Goal: Check status: Check status

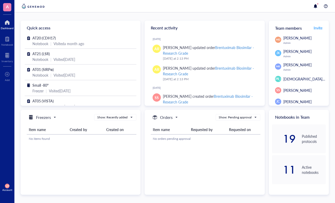
click at [1, 203] on div "A Dashboard Notebook Inventory To pick up a draggable item, press the space bar…" at bounding box center [7, 101] width 14 height 203
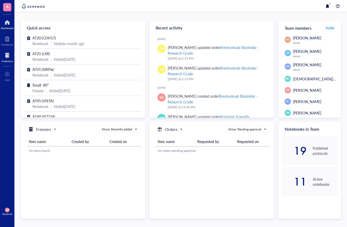
click at [6, 58] on div at bounding box center [7, 55] width 11 height 8
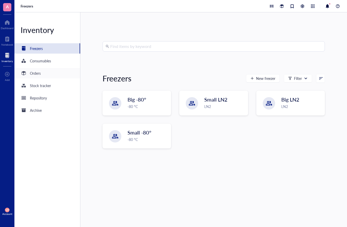
click at [35, 74] on div "Orders" at bounding box center [35, 73] width 11 height 6
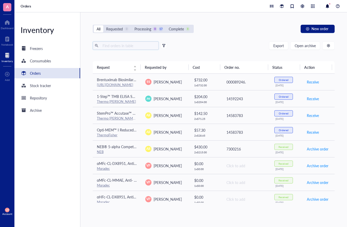
click at [122, 46] on input "text" at bounding box center [128, 46] width 56 height 8
type input "c"
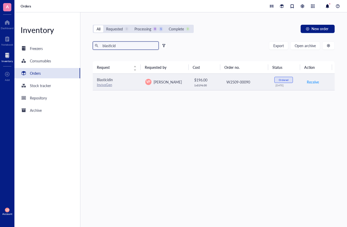
type input "blasticid"
click at [107, 79] on span "Blasticidin" at bounding box center [105, 79] width 16 height 5
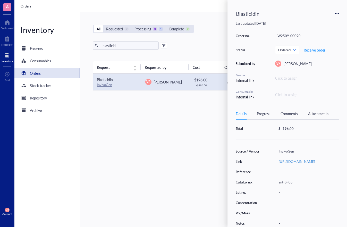
scroll to position [12, 0]
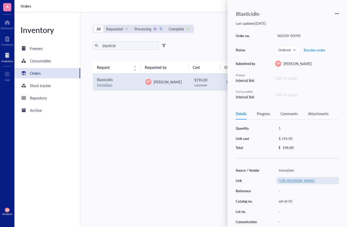
click at [300, 179] on link "[URL][DOMAIN_NAME]" at bounding box center [297, 180] width 36 height 5
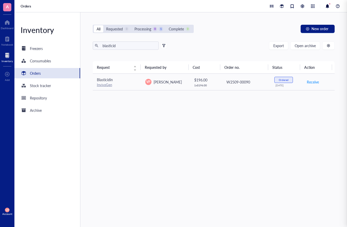
click at [185, 128] on div "Request Requested by Cost Order no. Status Action Blasticidin InvivoGen VP [PER…" at bounding box center [214, 131] width 242 height 141
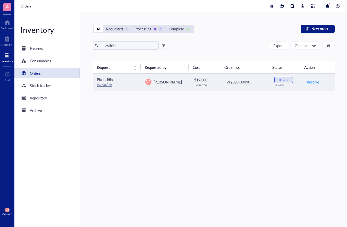
click at [257, 84] on div "W2509-00090" at bounding box center [246, 82] width 40 height 6
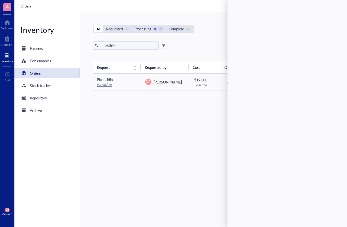
click at [170, 115] on div "Request Requested by Cost Order no. Status Action Blasticidin InvivoGen VP [PER…" at bounding box center [214, 131] width 242 height 141
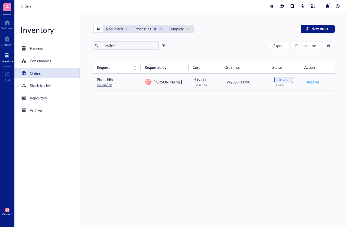
click at [184, 165] on div "Request Requested by Cost Order no. Status Action Blasticidin InvivoGen VP [PER…" at bounding box center [214, 131] width 242 height 141
